Goal: Navigation & Orientation: Find specific page/section

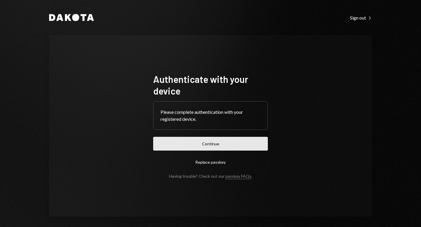
click at [219, 140] on button "Continue" at bounding box center [210, 144] width 115 height 14
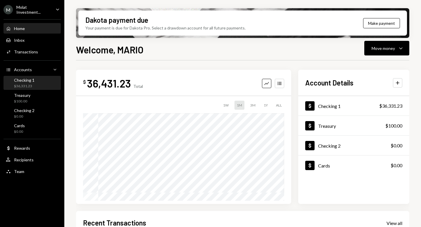
click at [21, 85] on div "$36,331.23" at bounding box center [24, 86] width 20 height 5
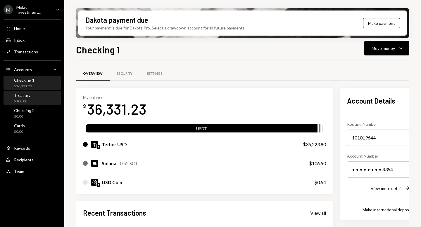
click at [35, 100] on div "Treasury $100.00" at bounding box center [32, 98] width 53 height 11
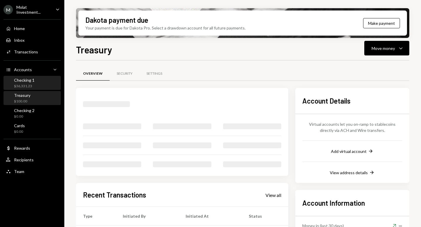
click at [24, 87] on div "$36,331.23" at bounding box center [24, 86] width 20 height 5
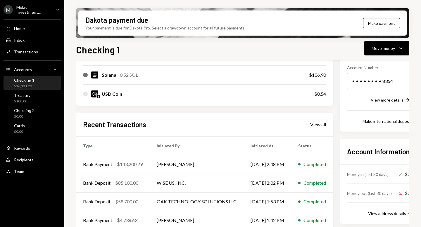
scroll to position [115, 0]
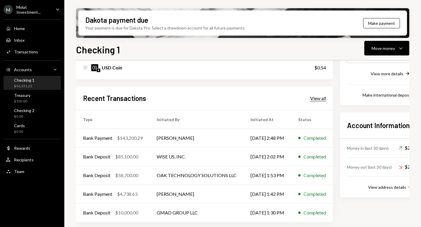
click at [322, 100] on div "View all" at bounding box center [318, 99] width 16 height 6
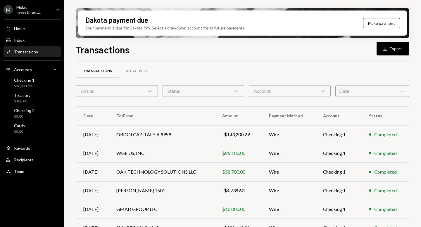
scroll to position [3, 0]
click at [32, 8] on div "Molat Investment..." at bounding box center [33, 10] width 34 height 10
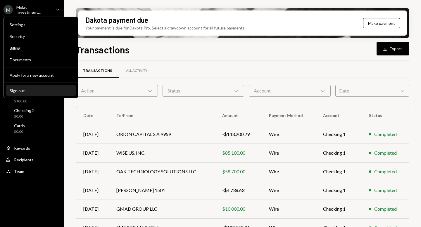
click at [32, 95] on button "Sign out" at bounding box center [41, 91] width 70 height 11
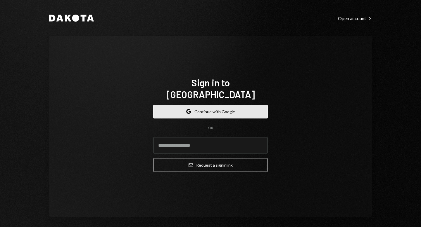
click at [192, 105] on button "Google Continue with Google" at bounding box center [210, 112] width 115 height 14
